Goal: Information Seeking & Learning: Learn about a topic

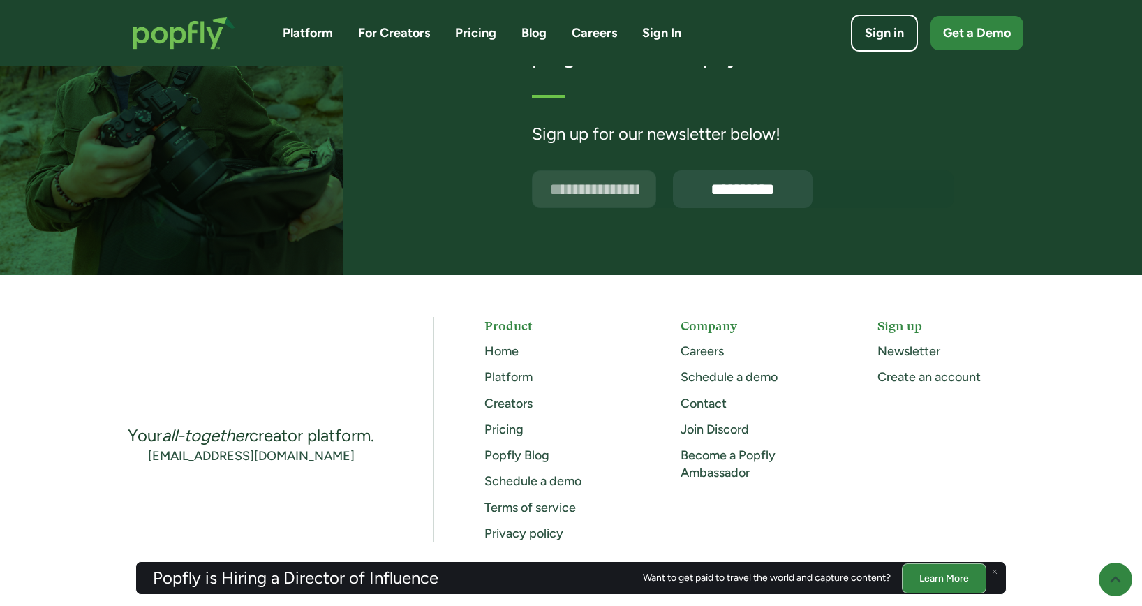
scroll to position [3647, 0]
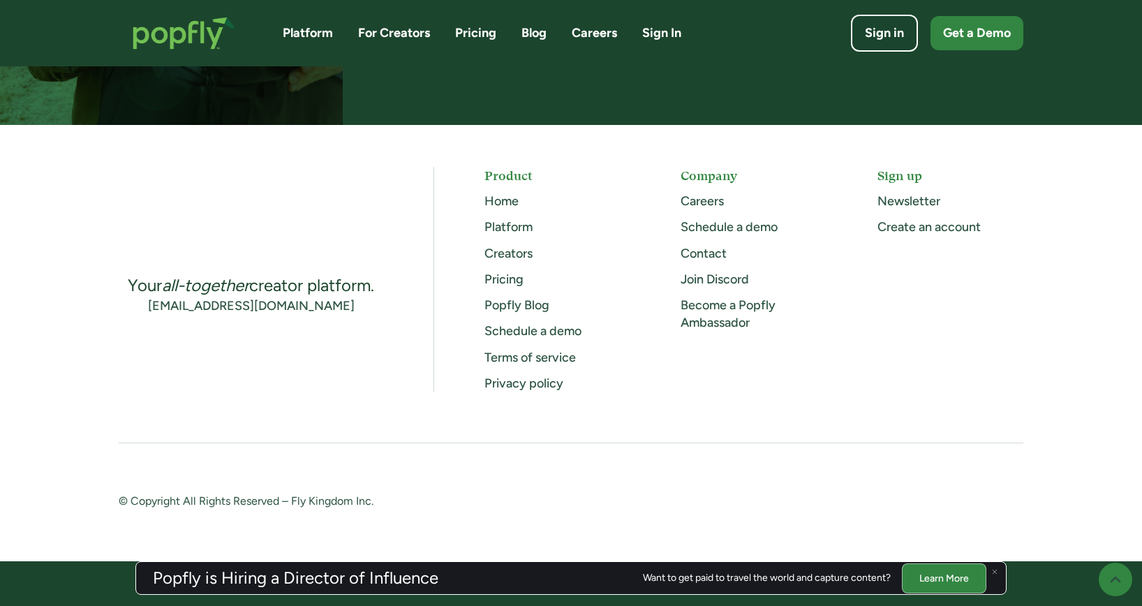
click at [702, 201] on link "Careers" at bounding box center [702, 200] width 43 height 15
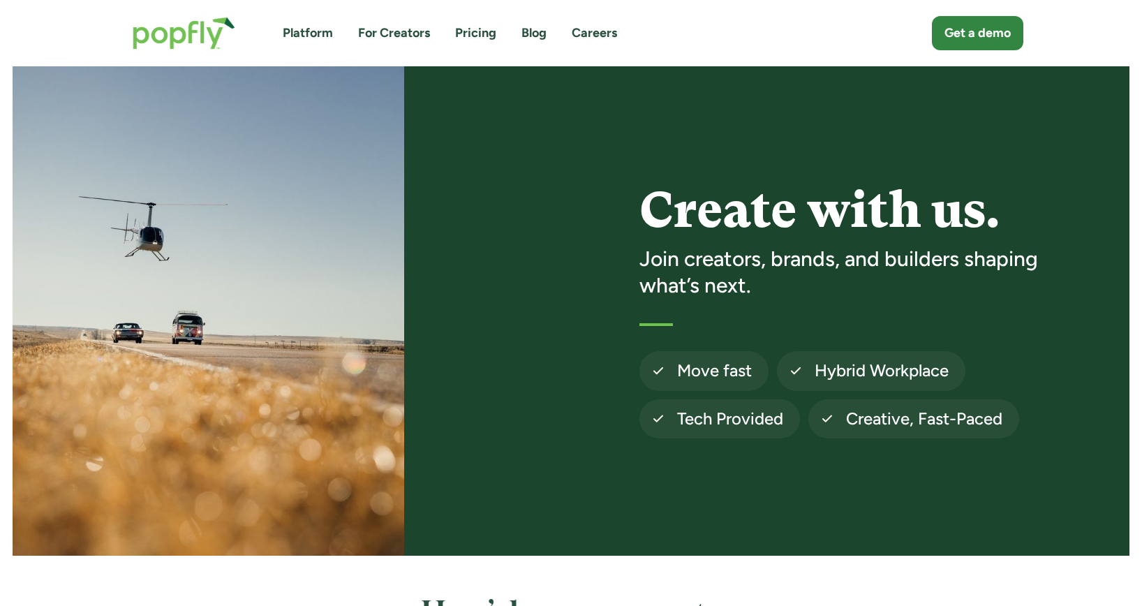
drag, startPoint x: 329, startPoint y: 249, endPoint x: 473, endPoint y: 6, distance: 281.8
click at [194, 34] on img "home" at bounding box center [184, 33] width 131 height 61
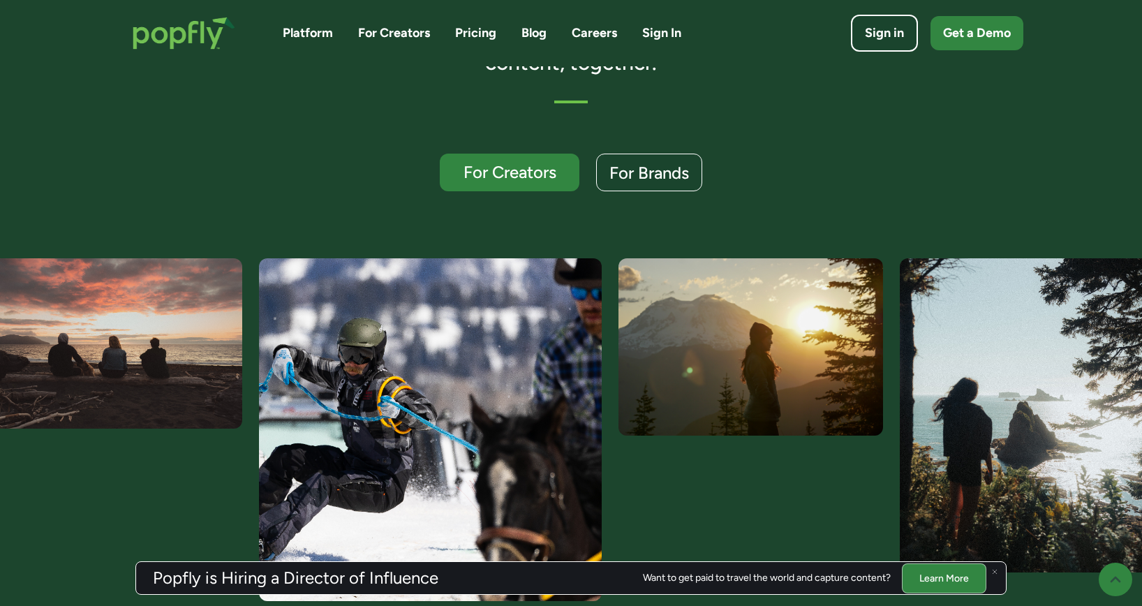
scroll to position [359, 0]
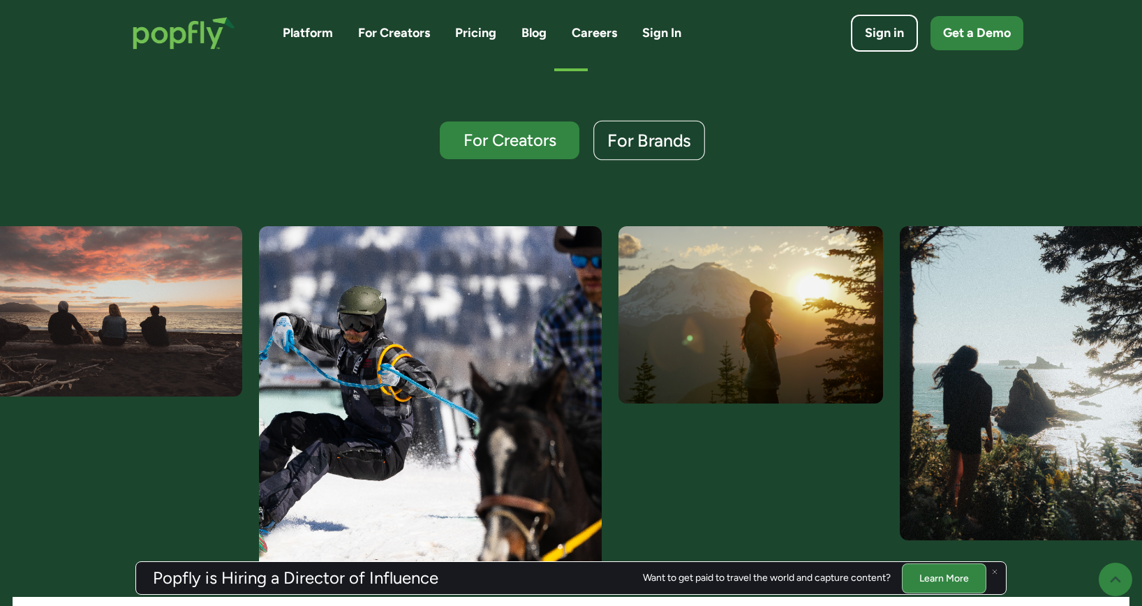
click at [644, 133] on div "For Brands" at bounding box center [649, 141] width 84 height 18
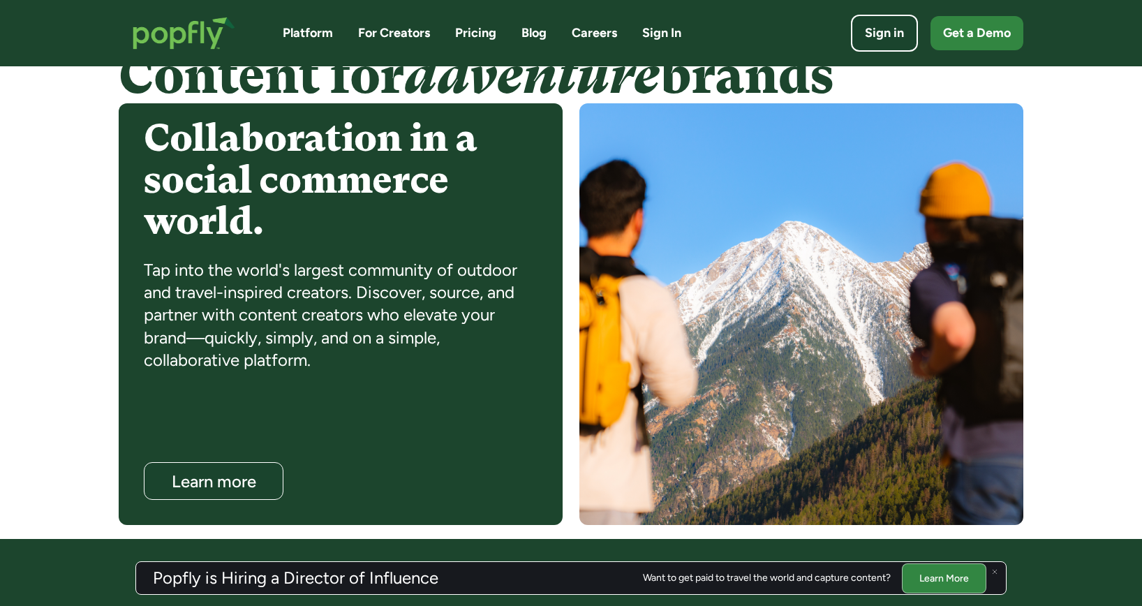
scroll to position [1119, 0]
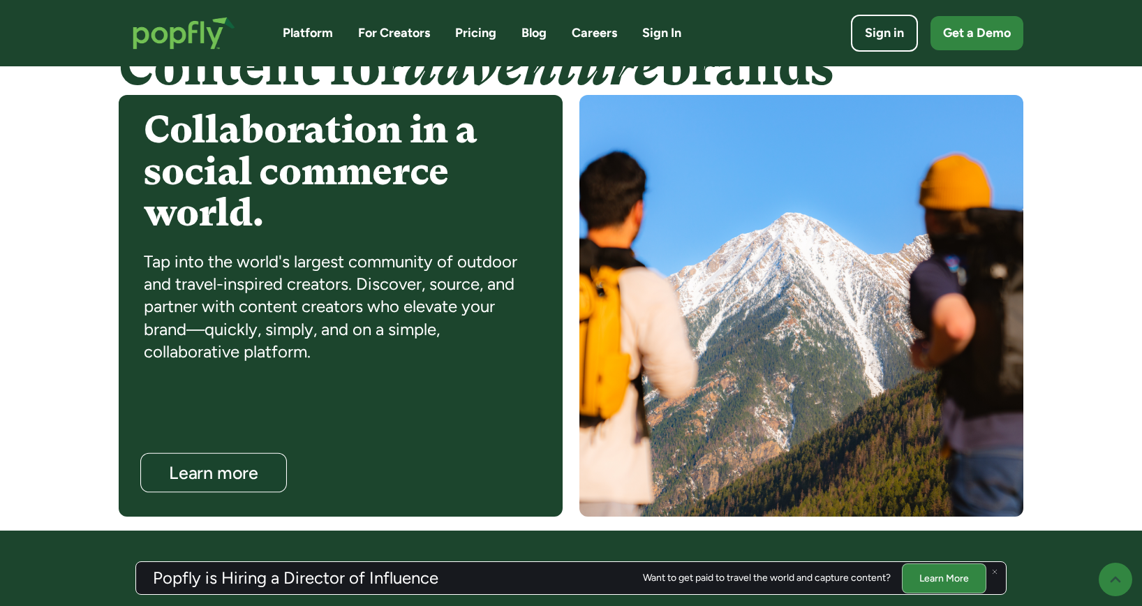
click at [233, 474] on div "Learn more" at bounding box center [213, 473] width 119 height 18
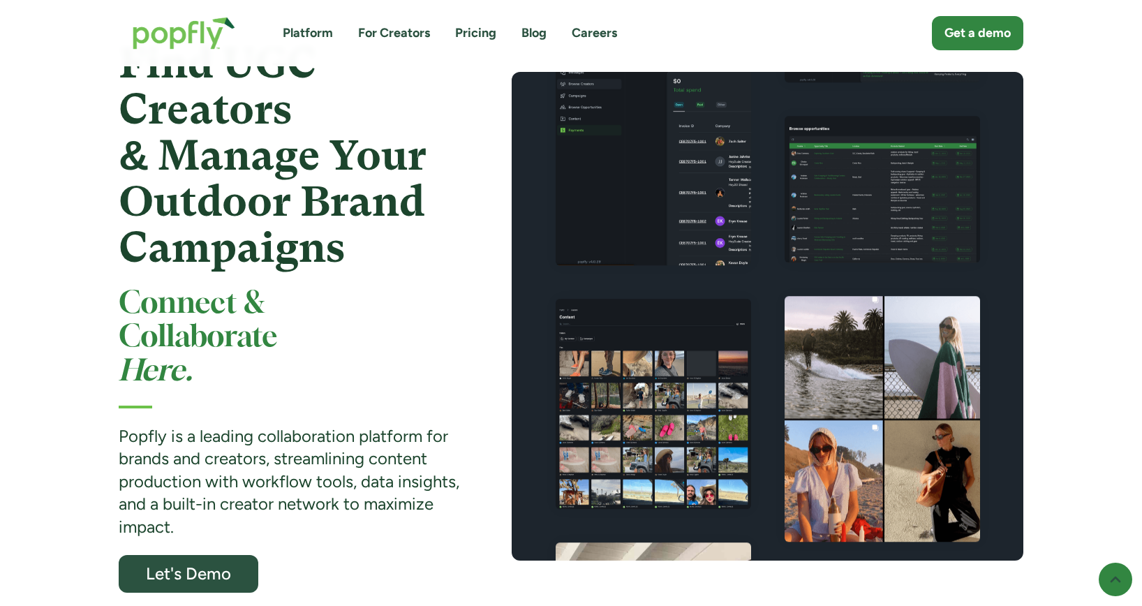
scroll to position [96, 0]
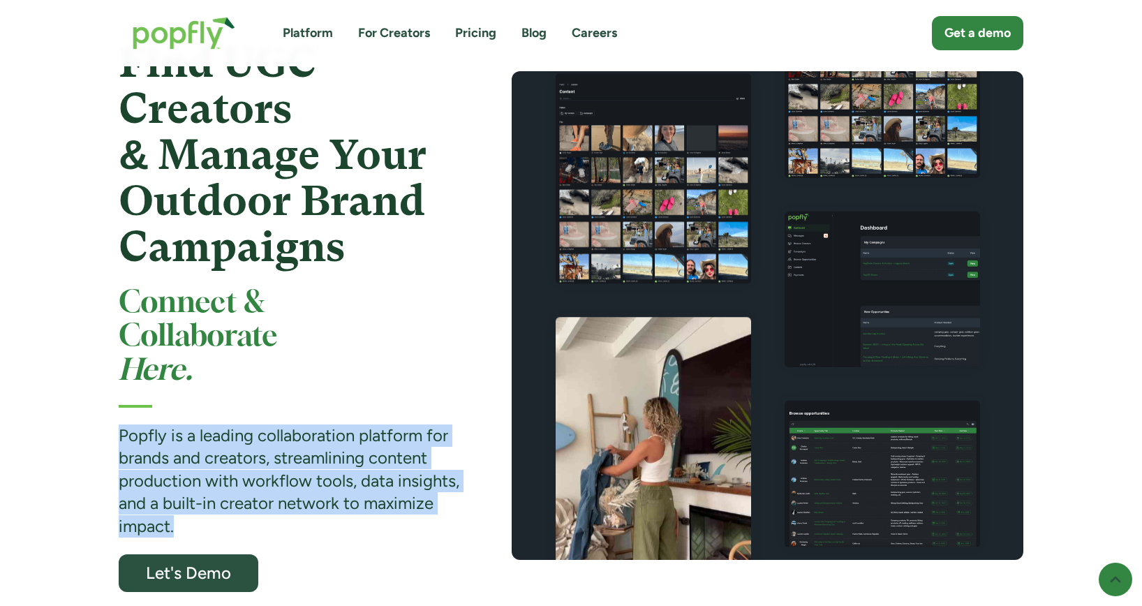
drag, startPoint x: 119, startPoint y: 435, endPoint x: 213, endPoint y: 519, distance: 126.6
click at [213, 519] on div "Popfly is a leading collaboration platform for brands and creators, streamlinin…" at bounding box center [290, 481] width 343 height 113
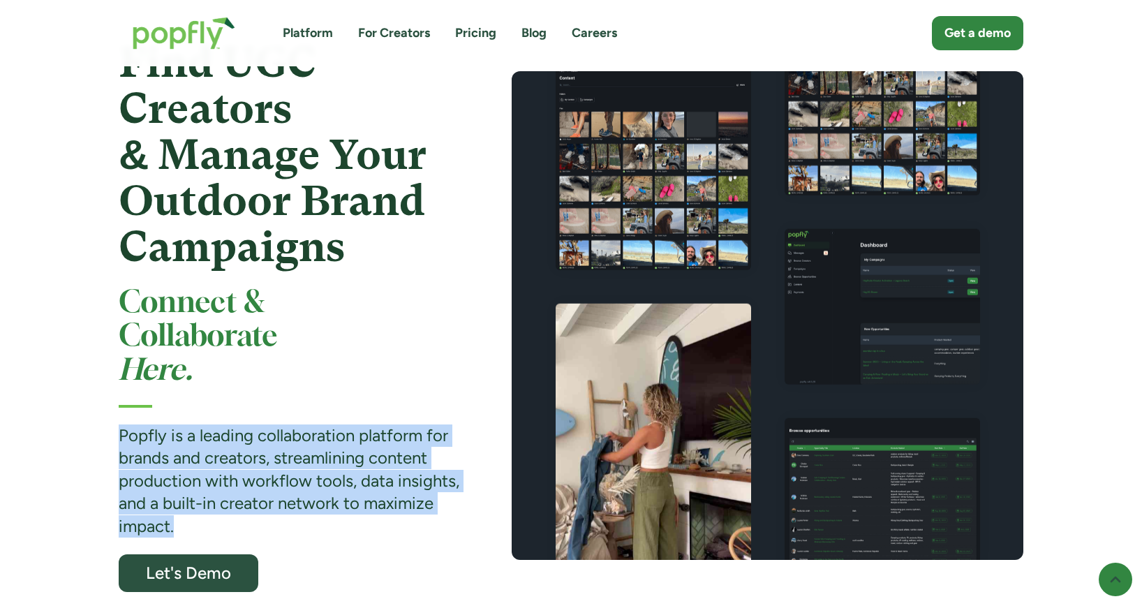
copy strong "Popfly is a leading collaboration platform for brands and creators, streamlinin…"
